Goal: Transaction & Acquisition: Purchase product/service

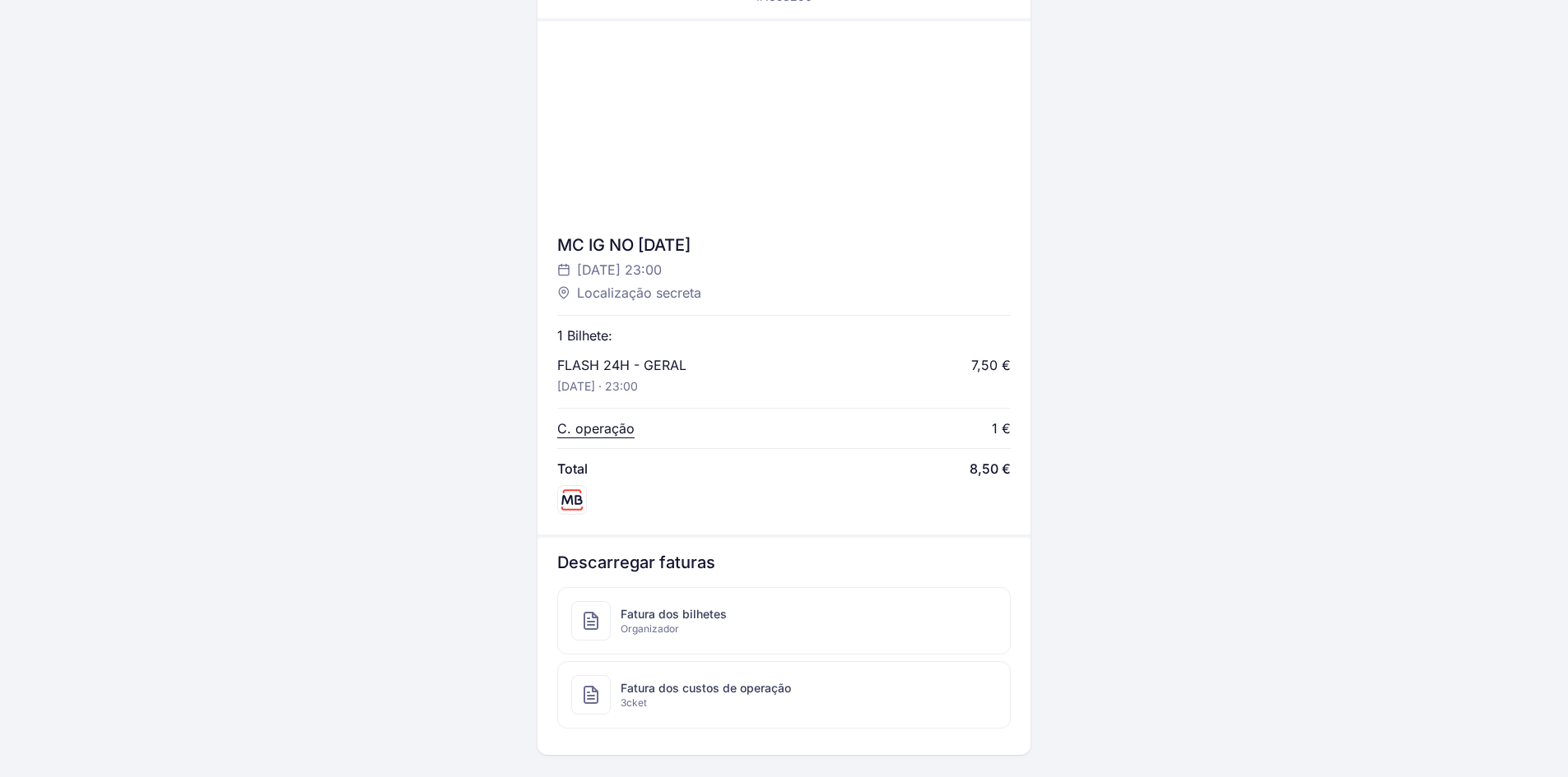
scroll to position [626, 0]
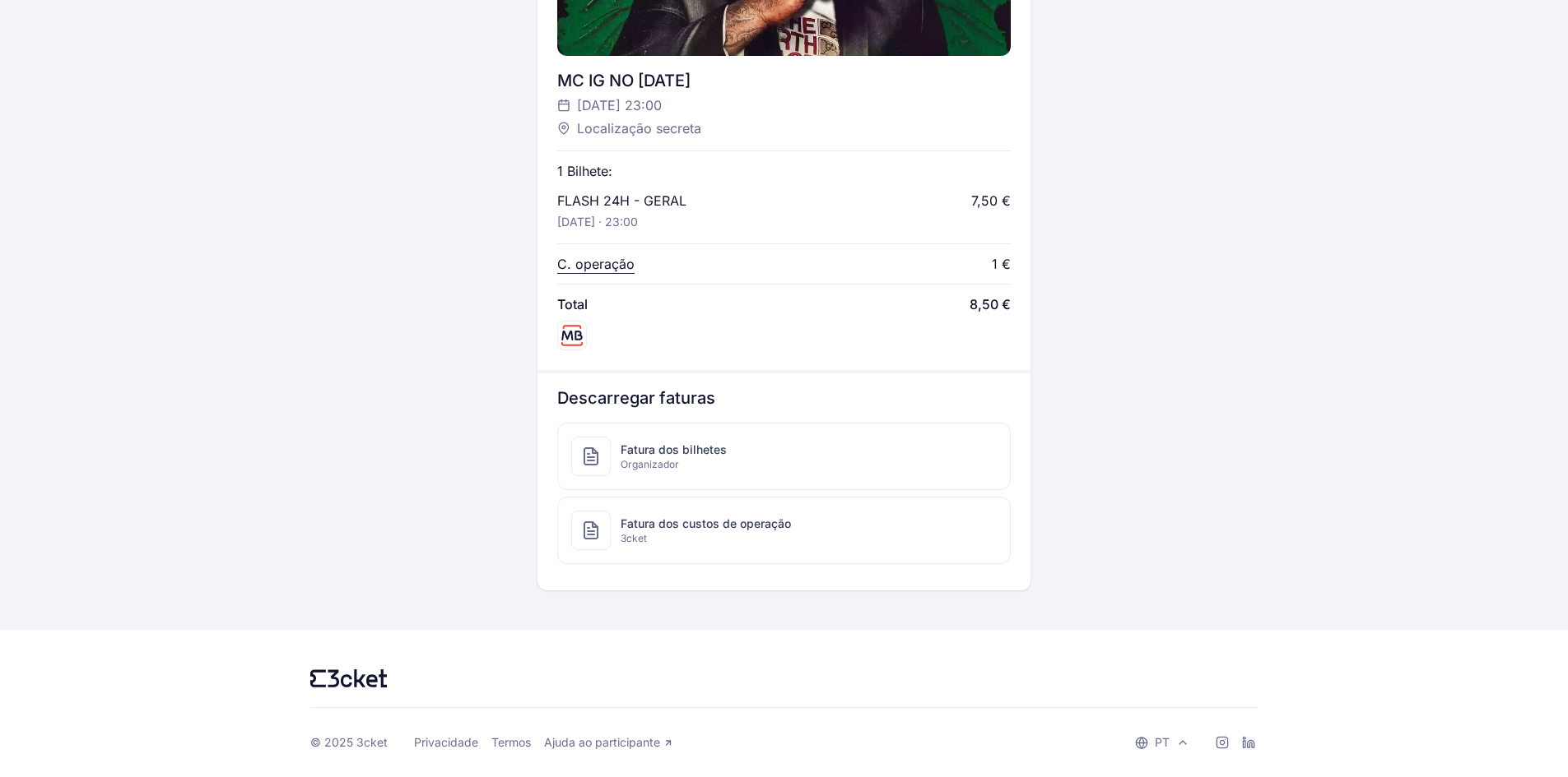
click at [695, 445] on span "Fatura dos bilhetes" at bounding box center [674, 450] width 106 height 17
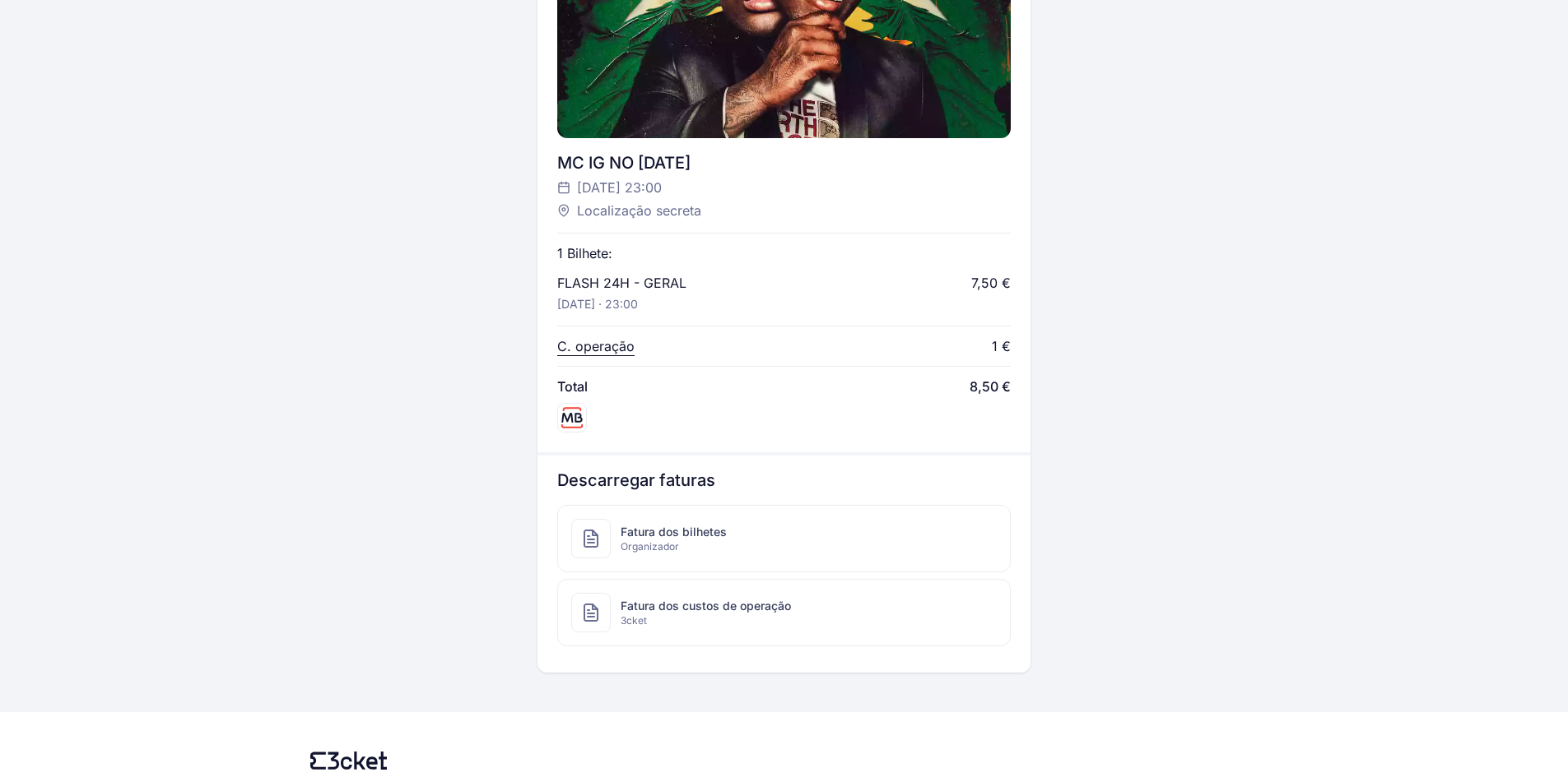
click at [613, 353] on p "C. operação" at bounding box center [596, 346] width 77 height 20
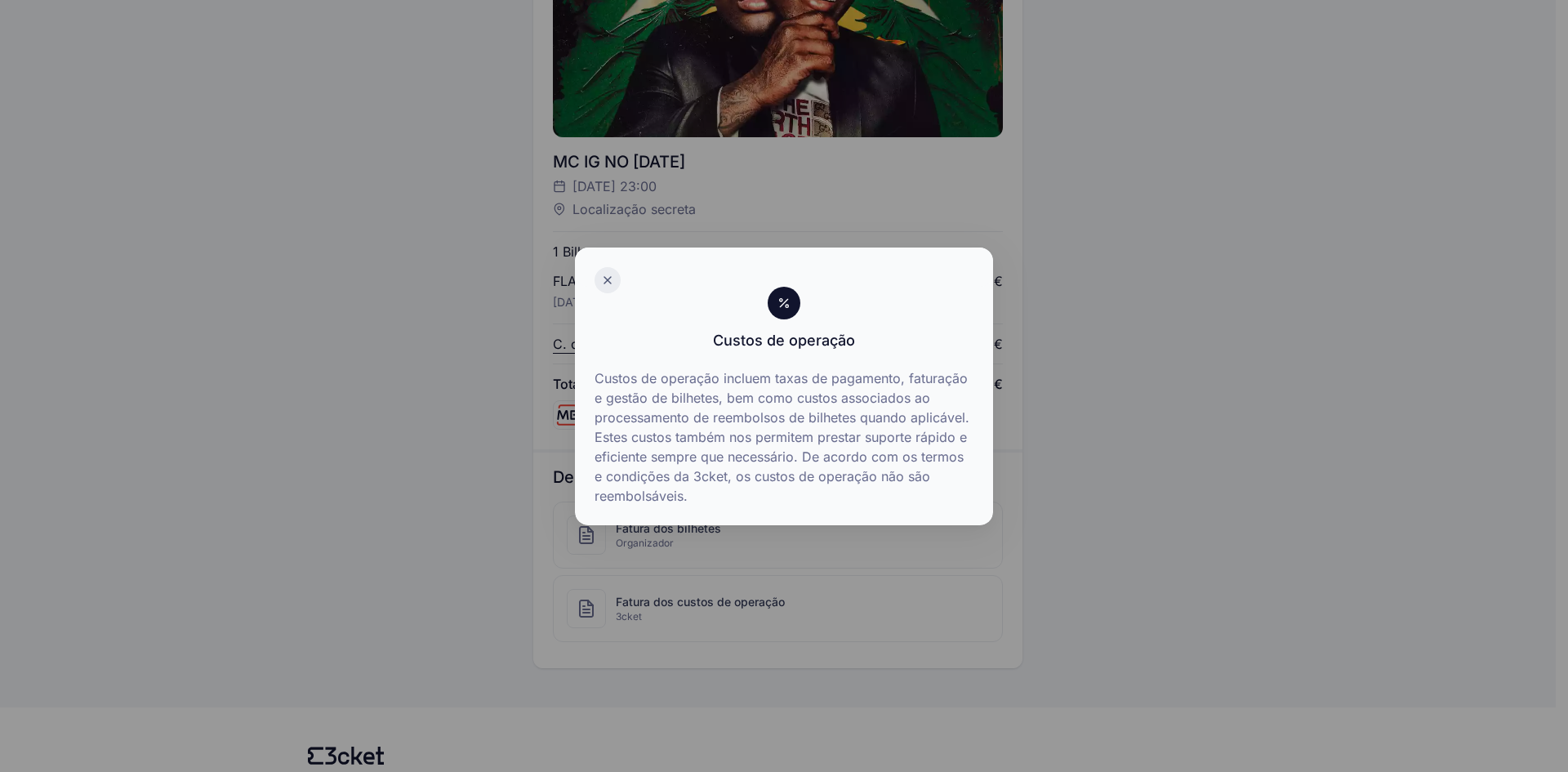
click at [600, 275] on div at bounding box center [608, 280] width 26 height 26
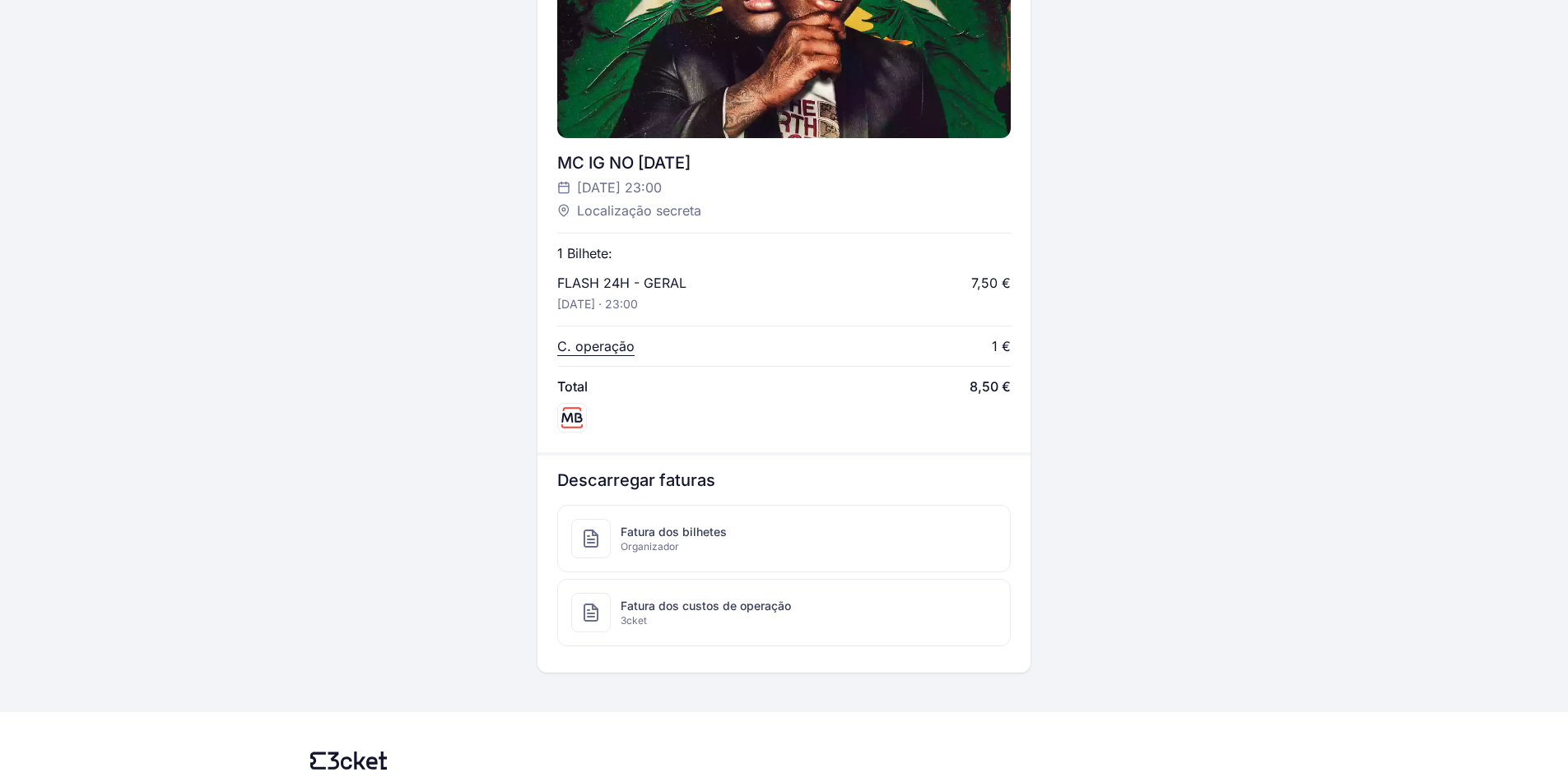
click at [615, 623] on div "Fatura dos custos de operação 3cket" at bounding box center [783, 612] width 452 height 66
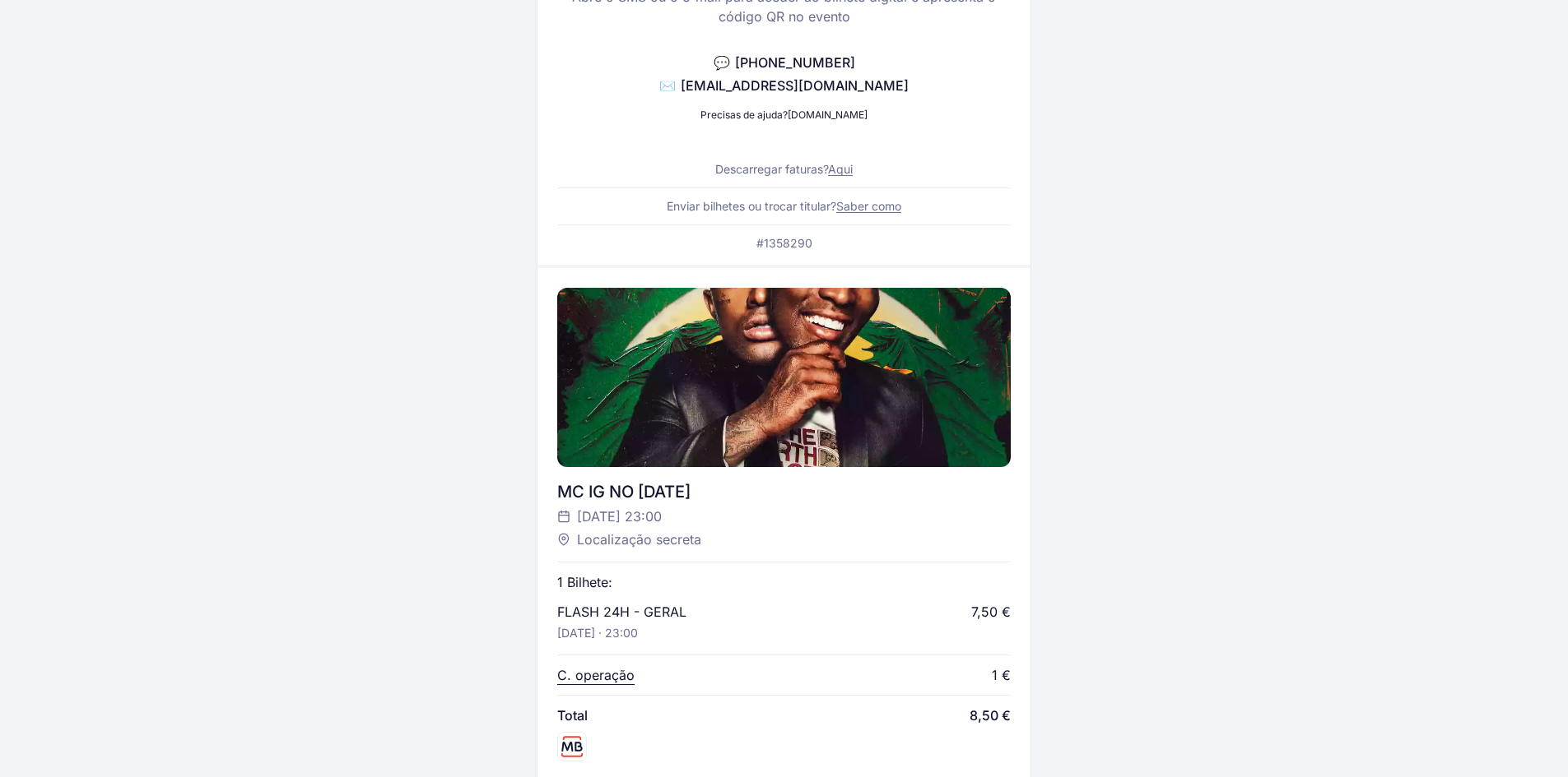
scroll to position [462, 0]
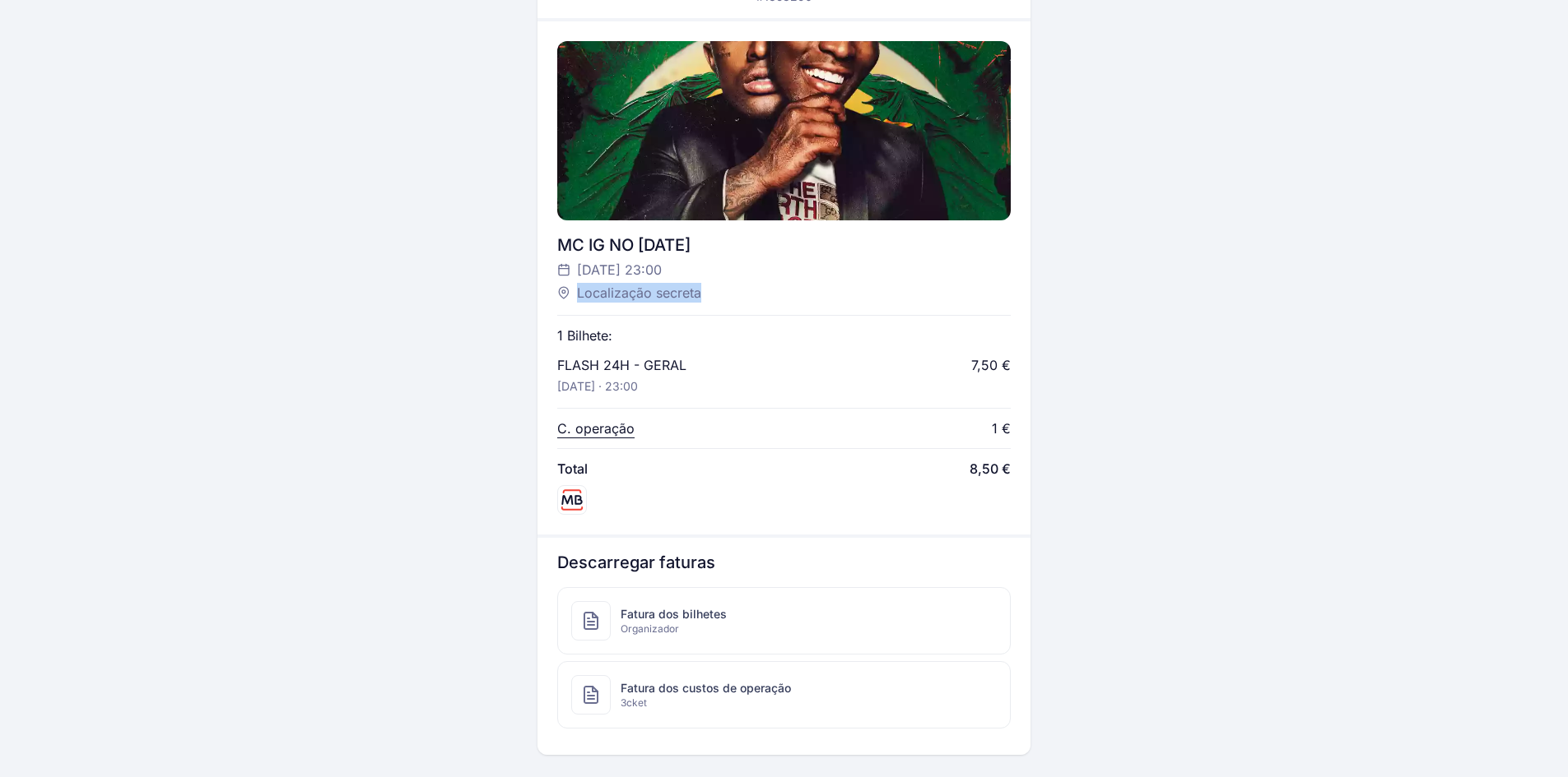
drag, startPoint x: 577, startPoint y: 294, endPoint x: 706, endPoint y: 288, distance: 129.1
click at [706, 288] on div "Localização secreta" at bounding box center [776, 292] width 437 height 20
click at [692, 295] on span "Localização secreta" at bounding box center [639, 292] width 124 height 20
click at [641, 293] on span "Localização secreta" at bounding box center [639, 292] width 124 height 20
drag, startPoint x: 552, startPoint y: 287, endPoint x: 724, endPoint y: 295, distance: 172.2
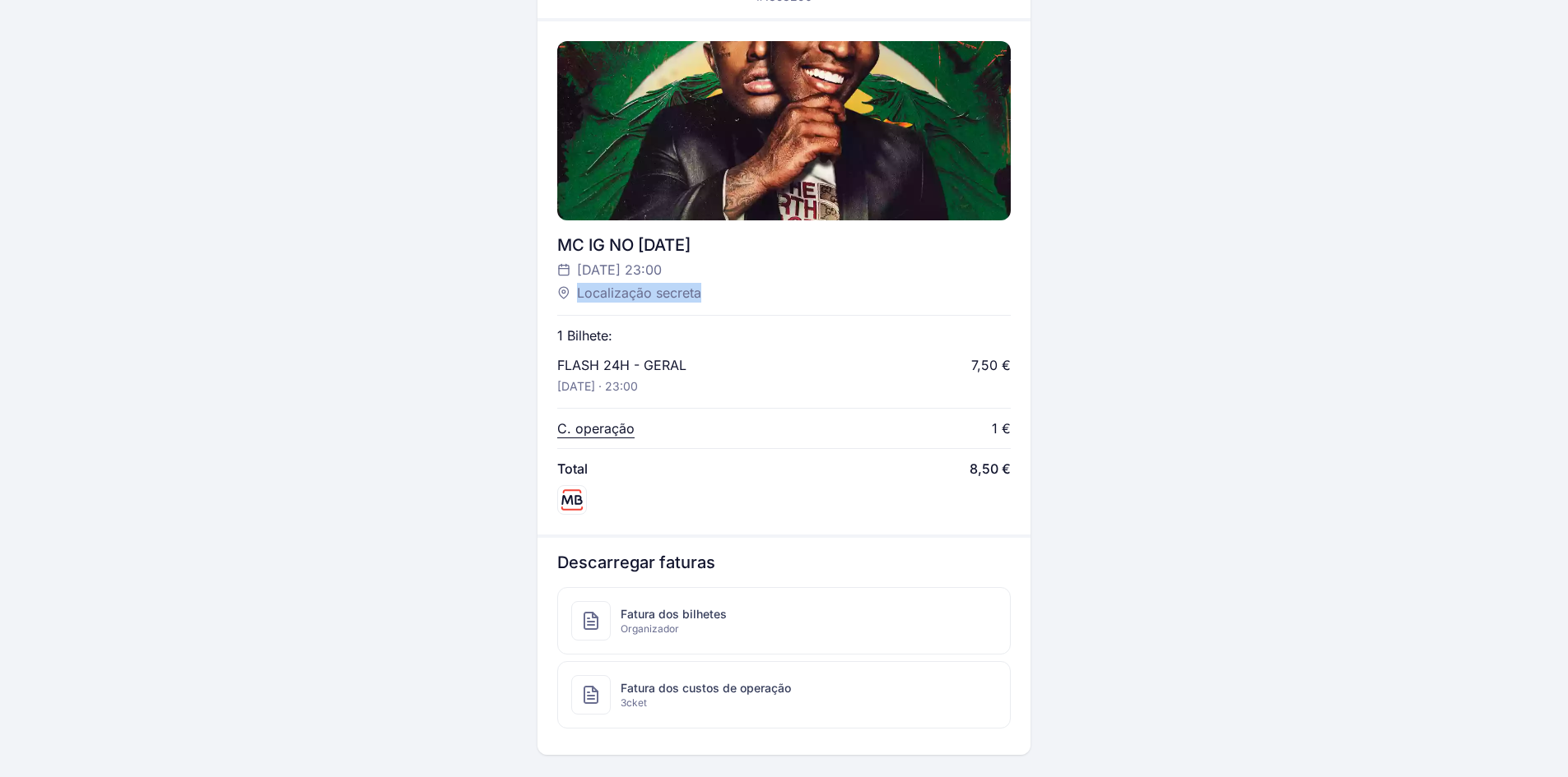
click at [724, 295] on div "MC IG NO HALLOWEEN Sexta, 31 out às 23:00 Localização secreta 1 Bilhete: FLASH …" at bounding box center [784, 278] width 493 height 514
click at [705, 302] on div "1 Bilhete: FLASH 24H - GERAL Sexta, 31 out · 23:00 7,50 € C. operação 1 € Total…" at bounding box center [784, 409] width 453 height 212
